Goal: Information Seeking & Learning: Learn about a topic

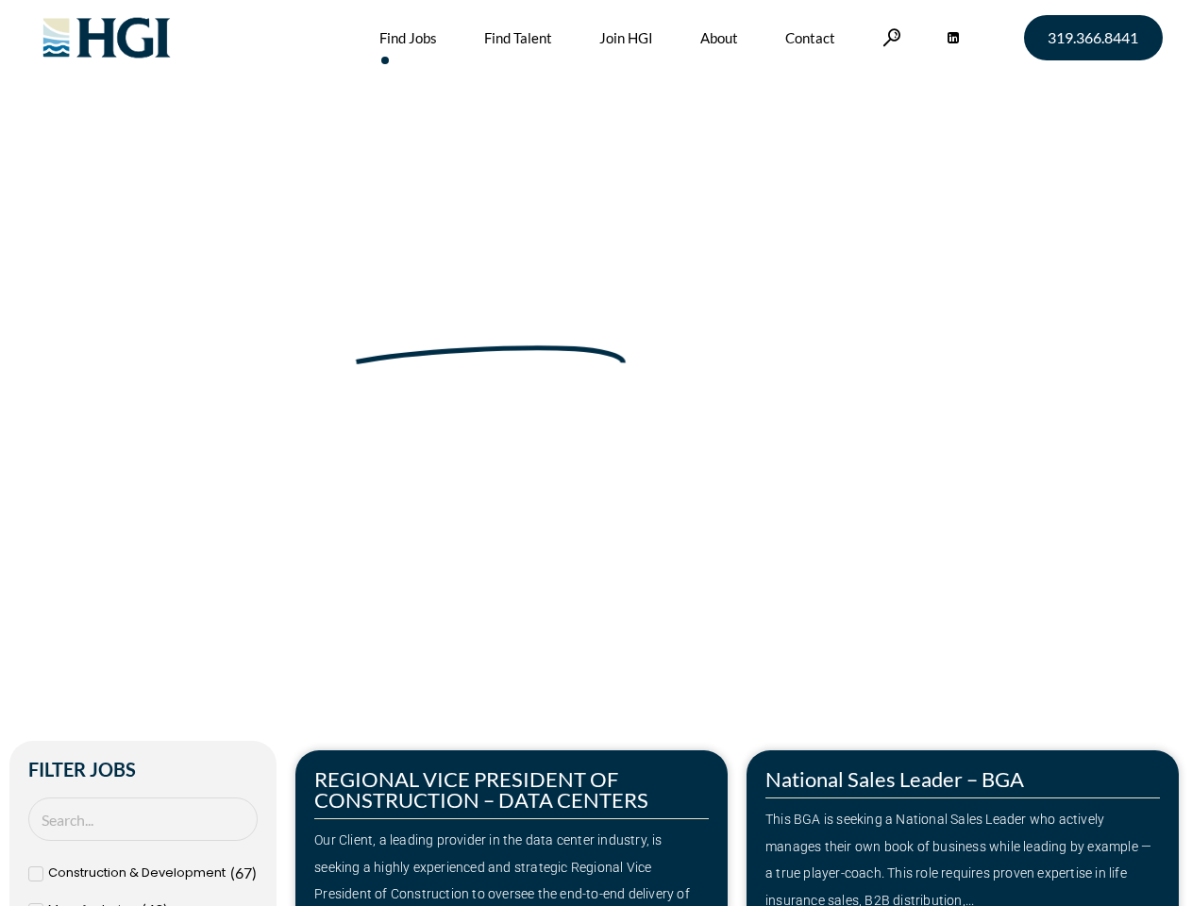
click at [596, 453] on div "Make Your Next Move Home » Jobs" at bounding box center [597, 399] width 1076 height 798
click at [889, 37] on link at bounding box center [891, 37] width 19 height 18
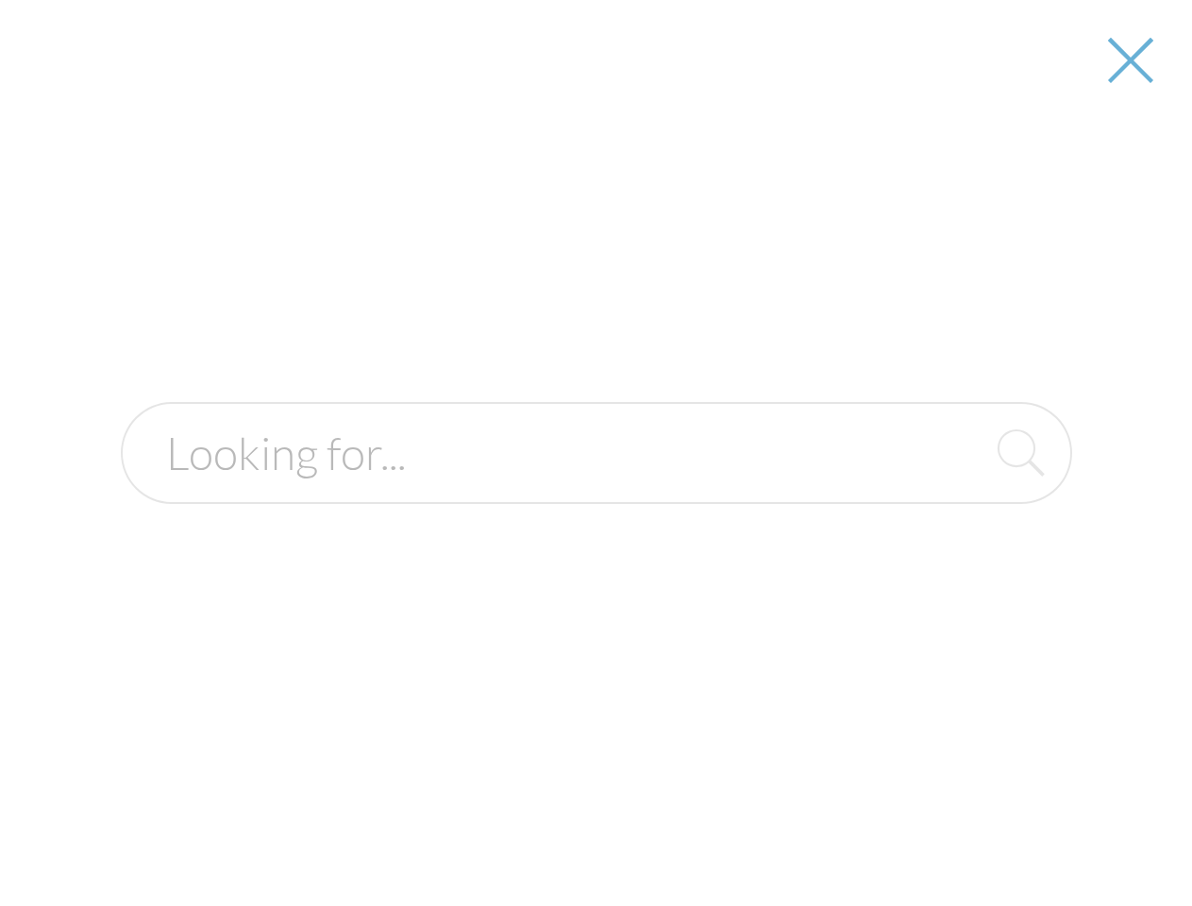
click at [512, 828] on div "Our Client, a leading provider in the data center industry, is seeking a highly…" at bounding box center [511, 881] width 395 height 109
click at [963, 828] on div at bounding box center [596, 453] width 1189 height 906
